Goal: Navigation & Orientation: Find specific page/section

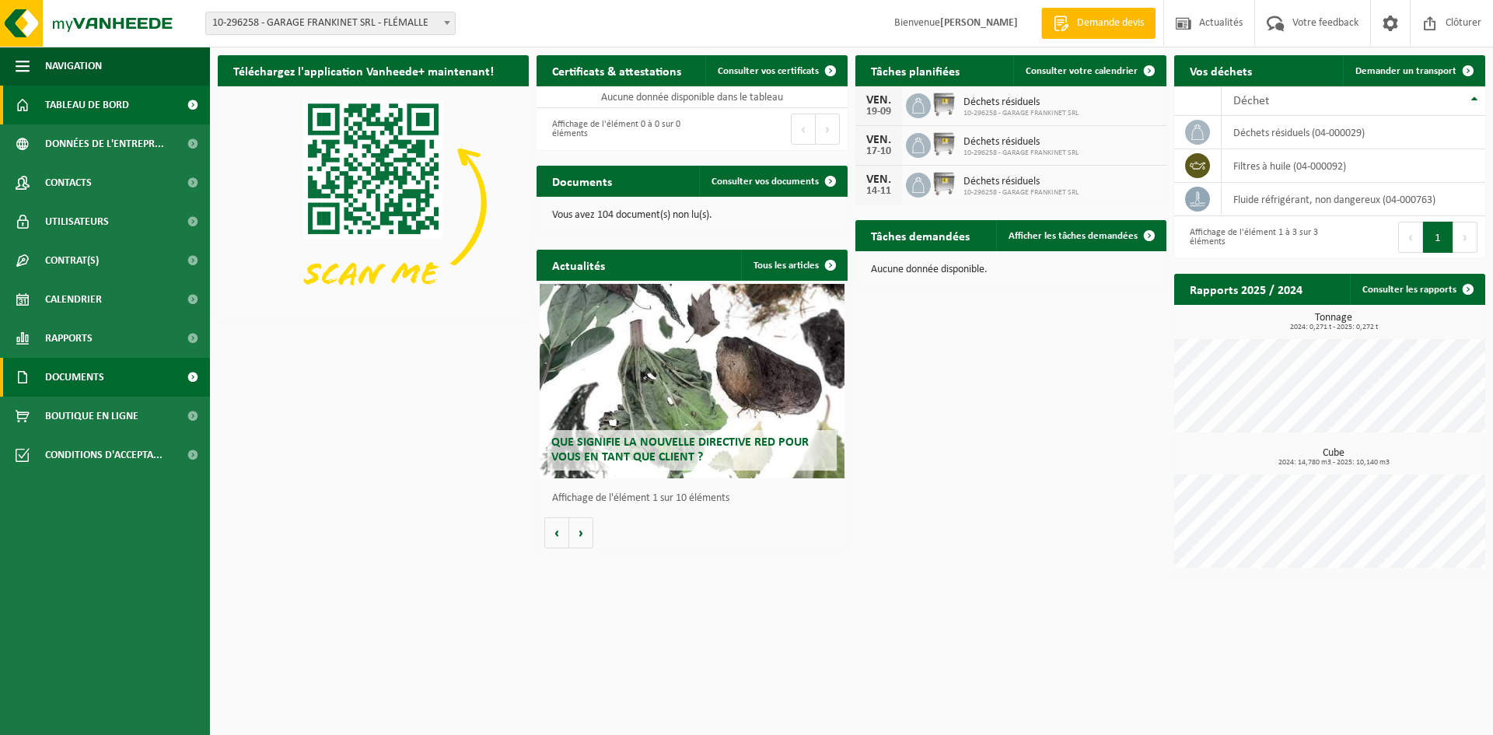
click at [196, 378] on span at bounding box center [192, 377] width 35 height 39
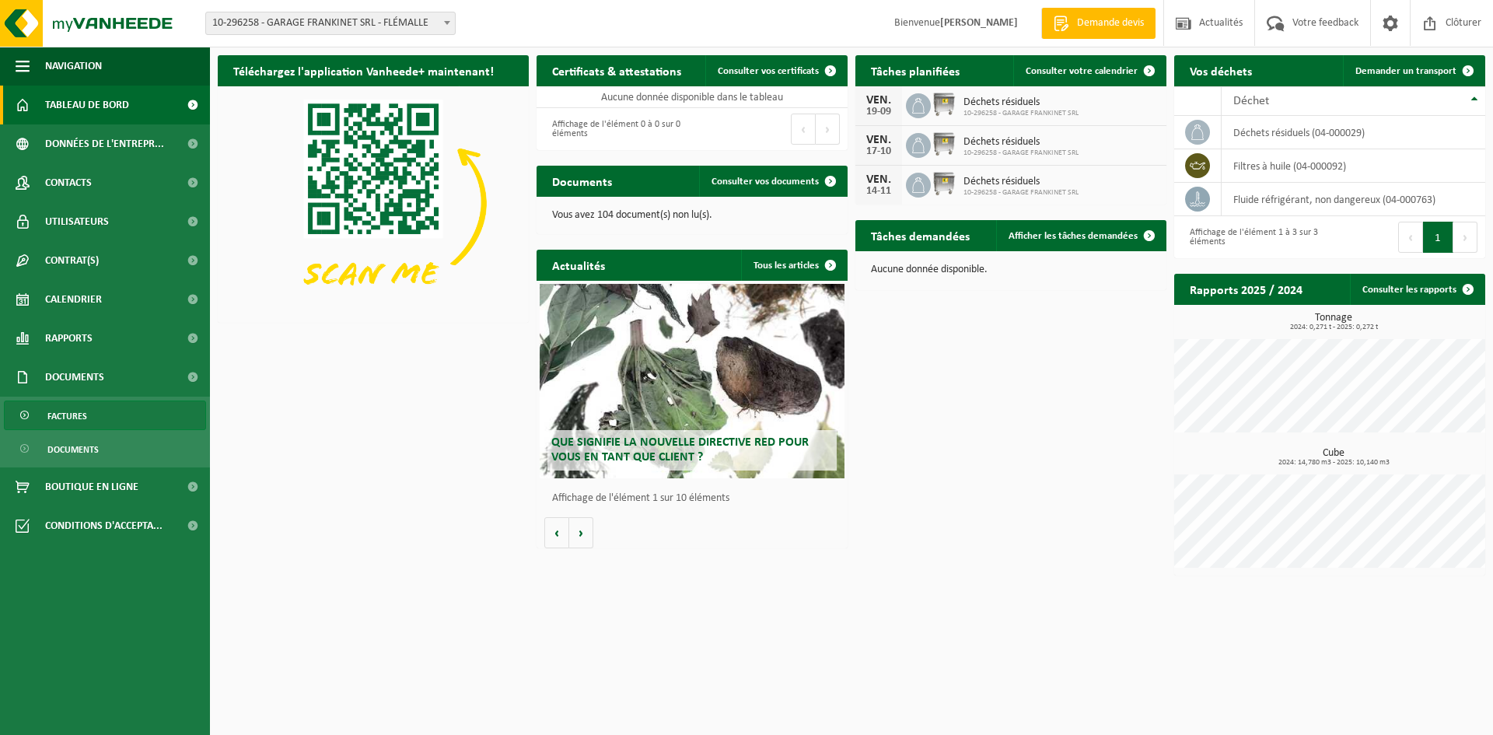
click at [46, 418] on link "Factures" at bounding box center [105, 415] width 202 height 30
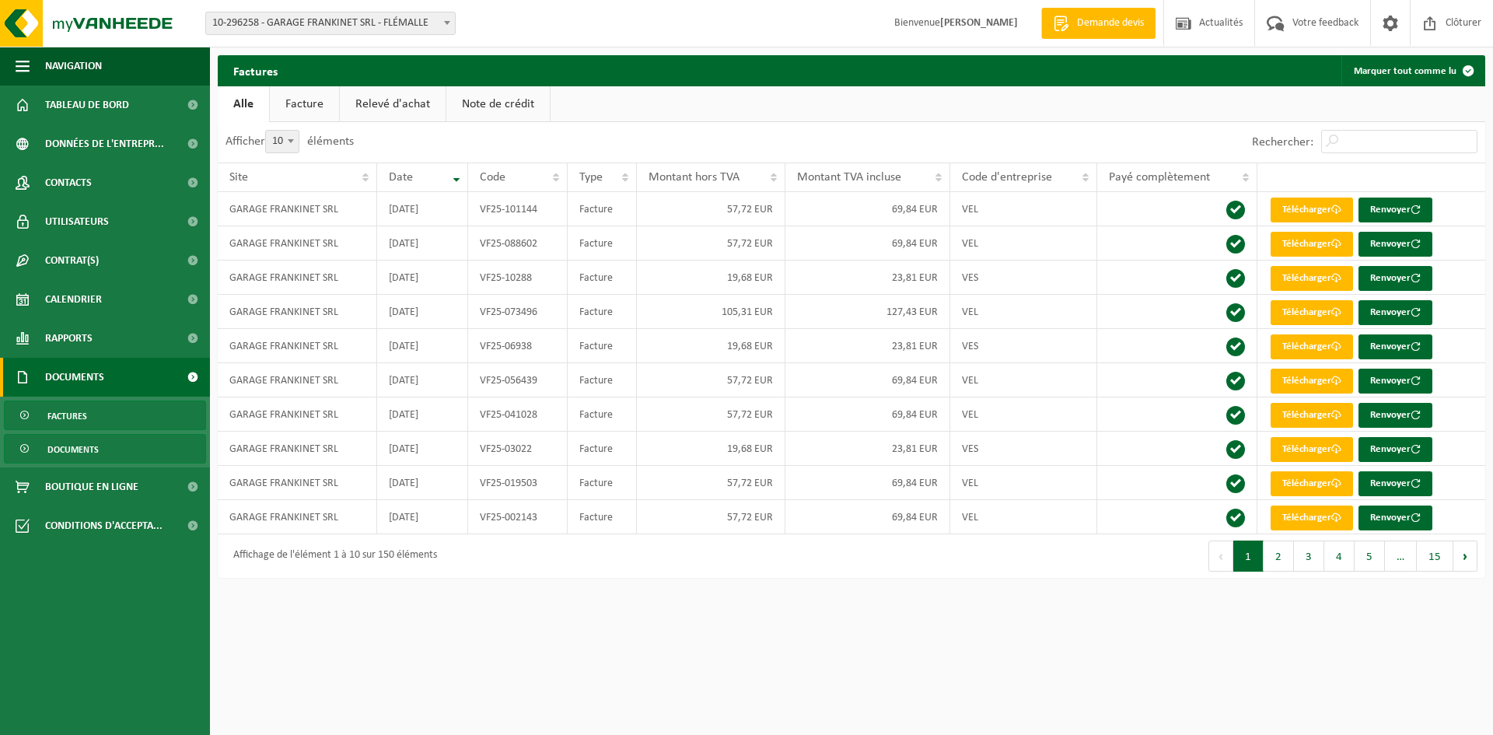
click at [87, 449] on span "Documents" at bounding box center [72, 450] width 51 height 30
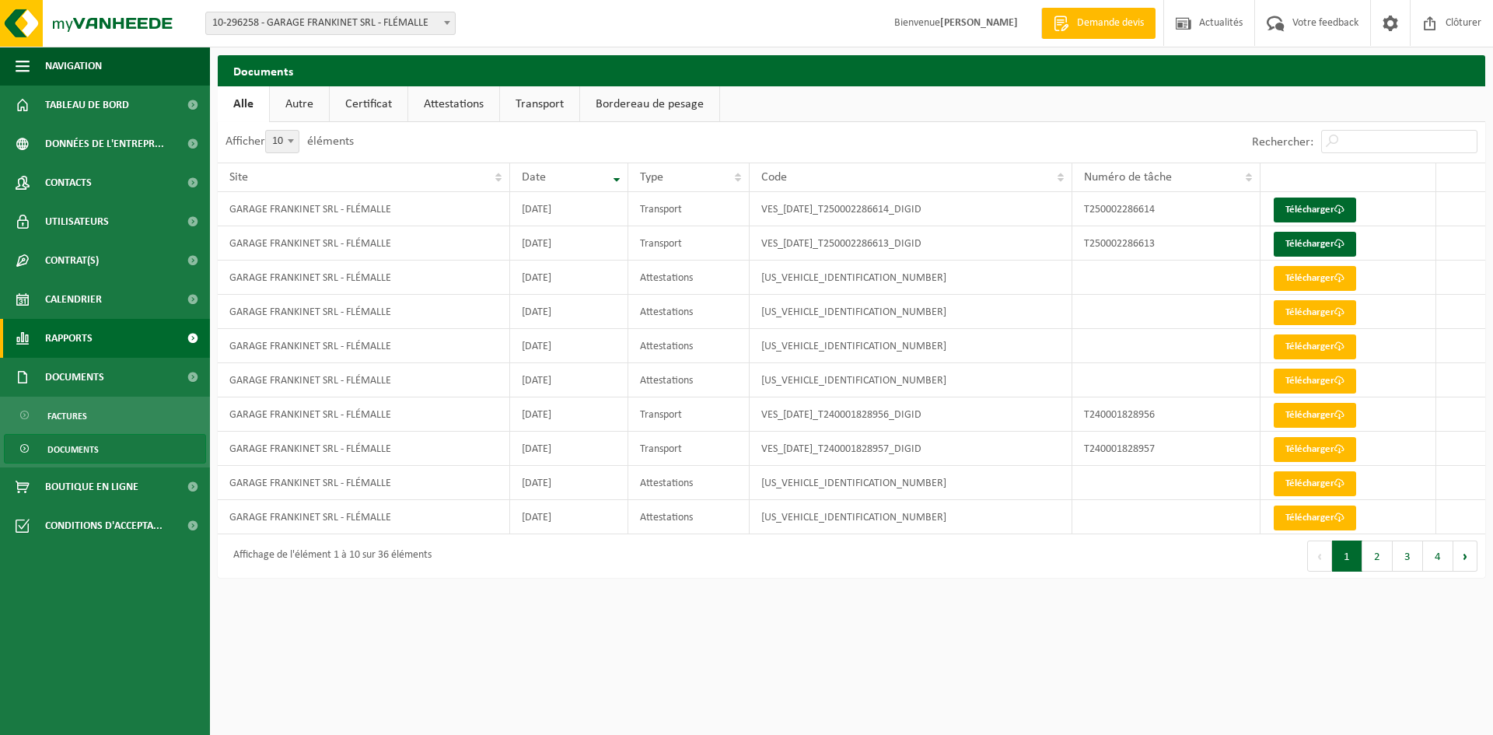
click at [96, 337] on link "Rapports" at bounding box center [105, 338] width 210 height 39
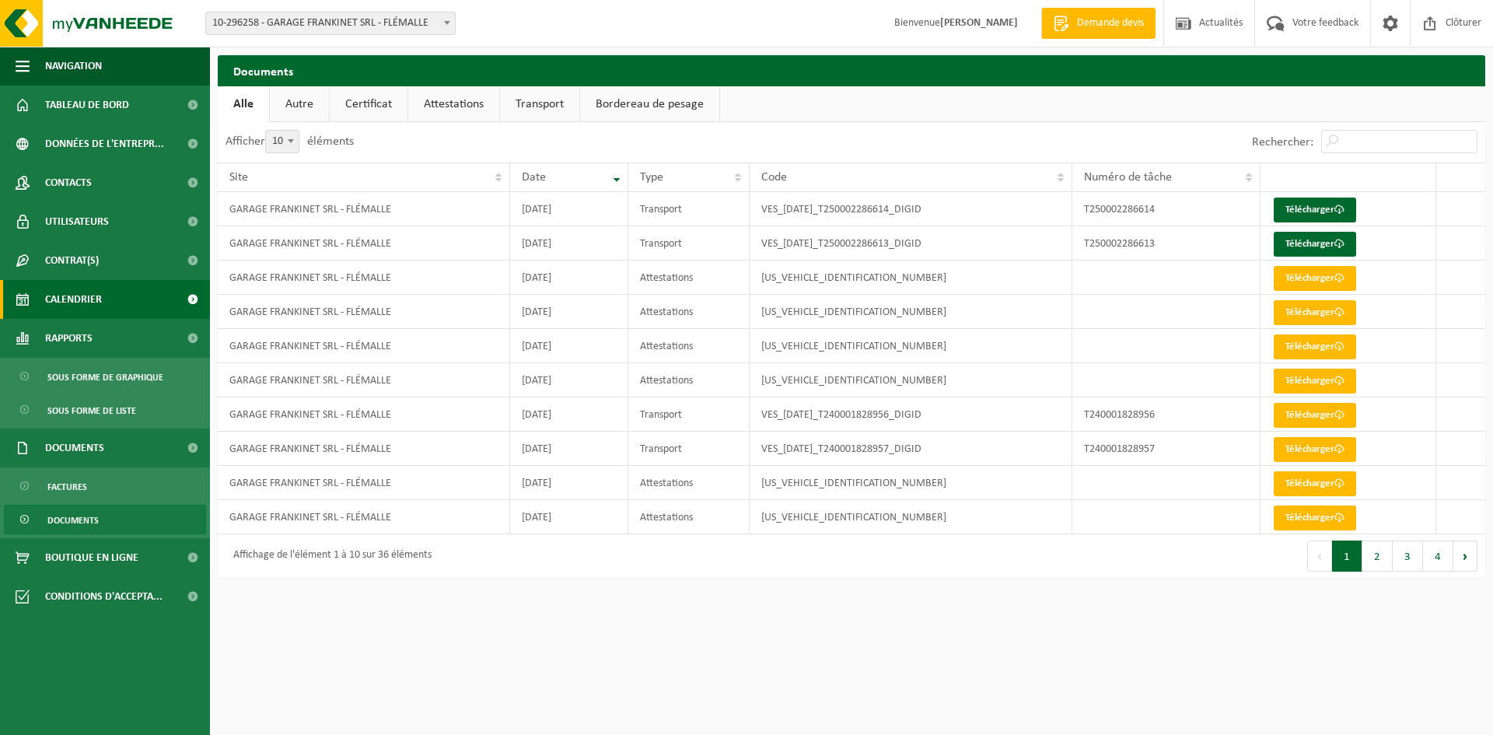
click at [98, 288] on span "Calendrier" at bounding box center [73, 299] width 57 height 39
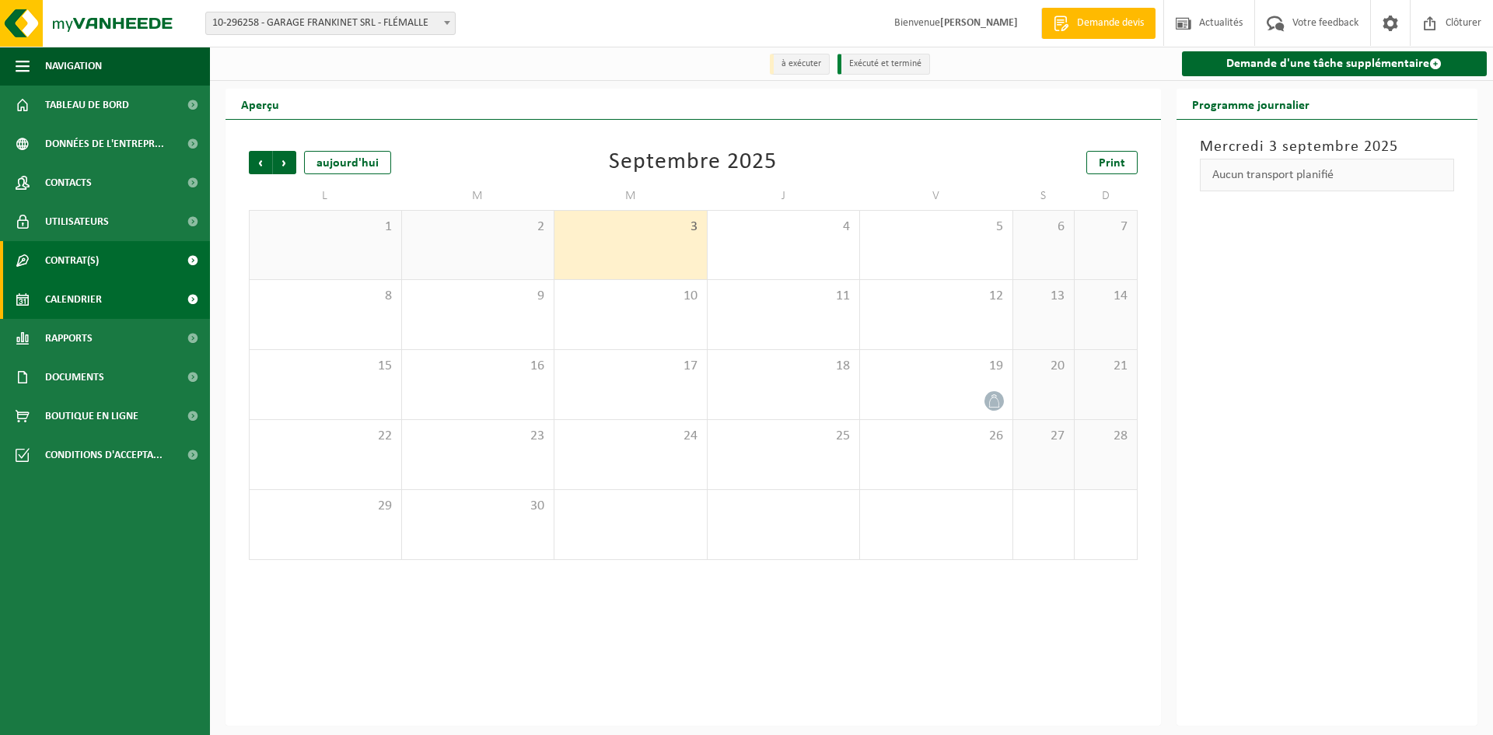
click at [195, 257] on span at bounding box center [192, 260] width 35 height 39
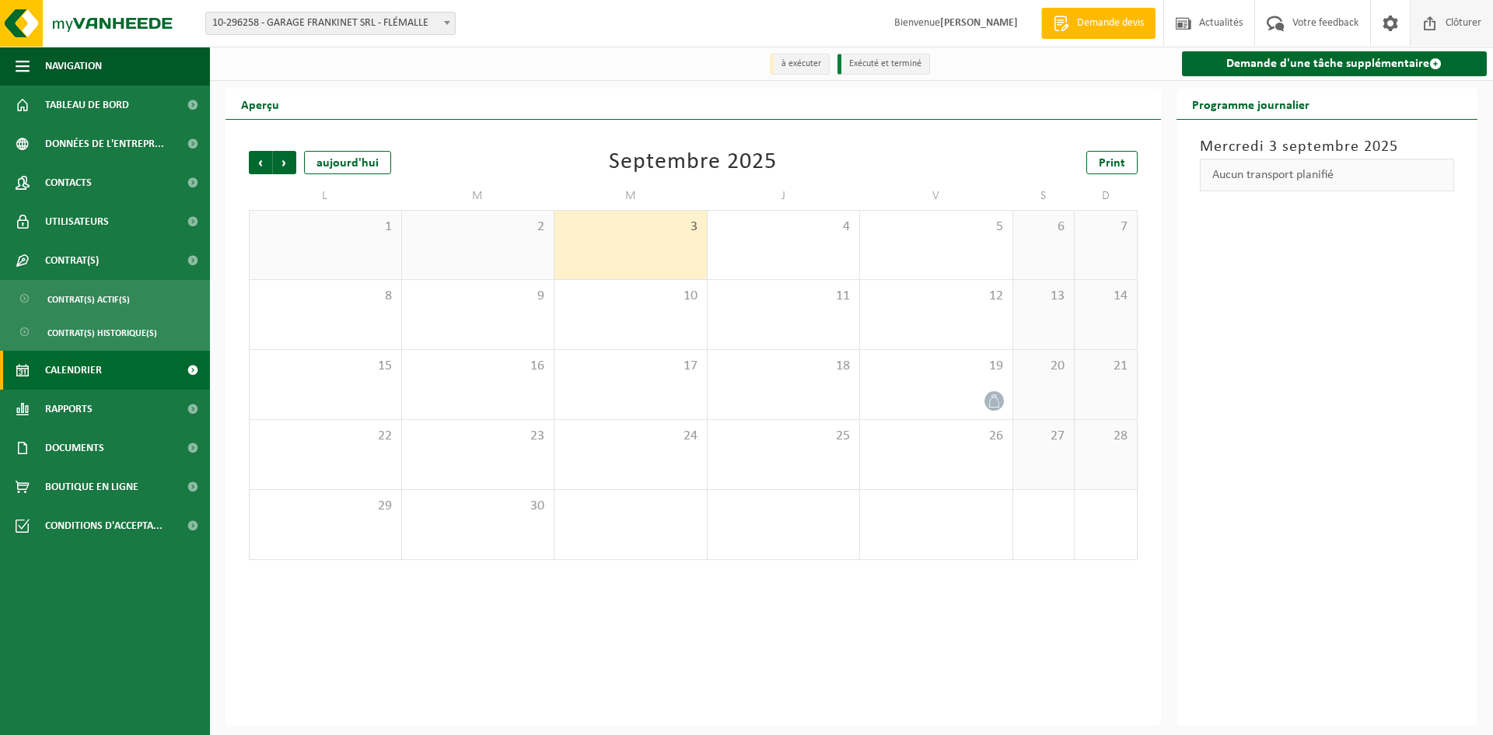
click at [1442, 24] on span "Clôturer" at bounding box center [1464, 23] width 44 height 46
